Goal: Task Accomplishment & Management: Use online tool/utility

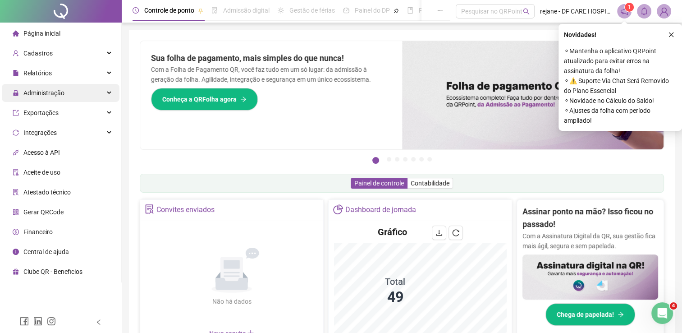
click at [108, 93] on icon at bounding box center [110, 93] width 5 height 0
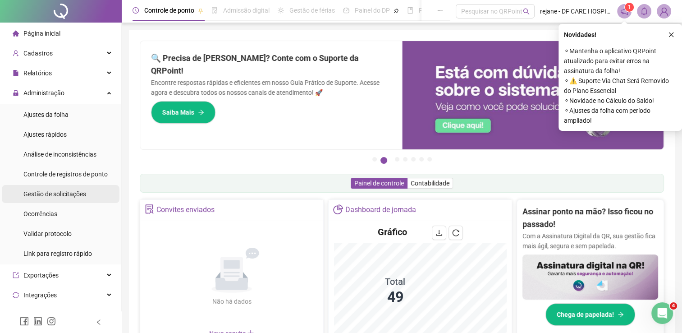
click at [78, 187] on div "Gestão de solicitações" at bounding box center [54, 194] width 63 height 18
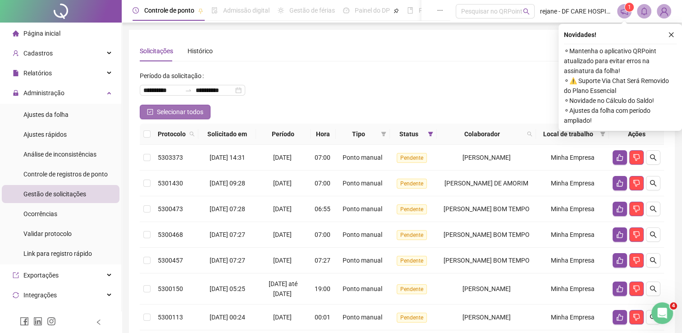
click at [161, 114] on span "Selecionar todos" at bounding box center [180, 112] width 46 height 10
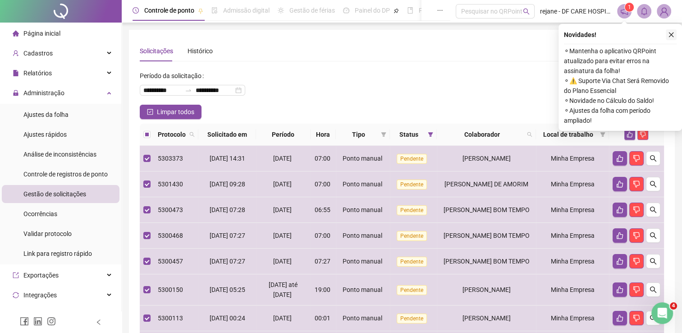
click at [670, 34] on icon "close" at bounding box center [671, 35] width 6 height 6
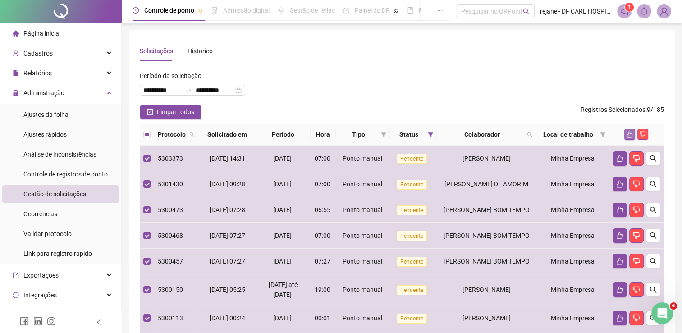
click at [631, 134] on icon "like" at bounding box center [629, 134] width 6 height 6
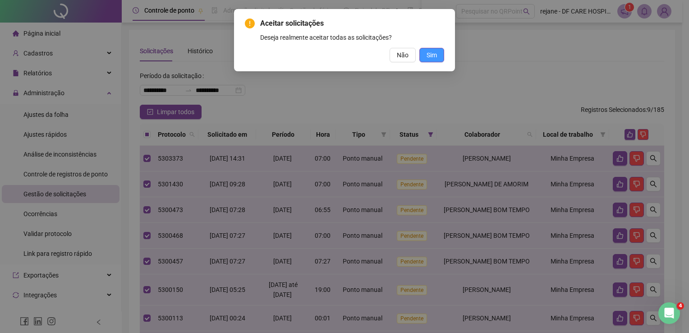
click at [434, 59] on span "Sim" at bounding box center [431, 55] width 10 height 10
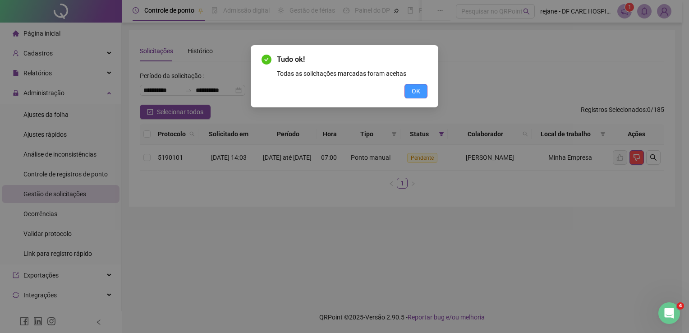
click at [415, 92] on span "OK" at bounding box center [415, 91] width 9 height 10
